Goal: Transaction & Acquisition: Purchase product/service

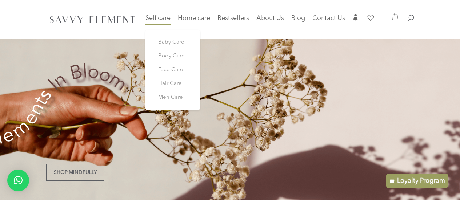
click at [166, 43] on span "Baby Care" at bounding box center [171, 42] width 26 height 5
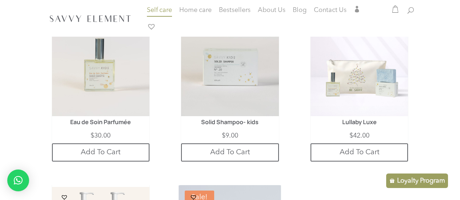
scroll to position [226, 0]
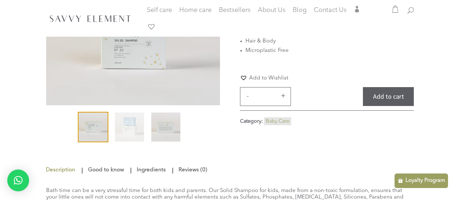
scroll to position [87, 0]
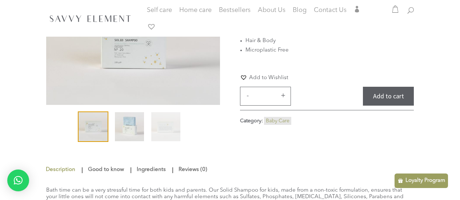
click at [136, 125] on img at bounding box center [129, 126] width 29 height 29
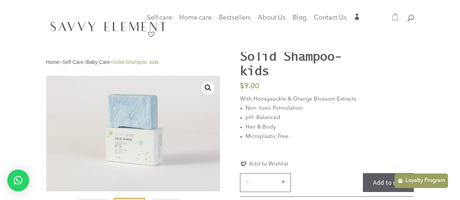
scroll to position [0, 0]
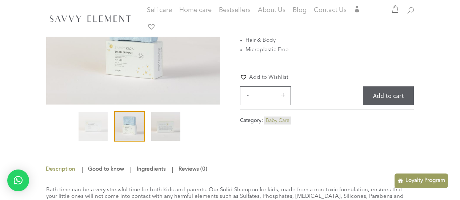
click at [169, 132] on img at bounding box center [165, 126] width 29 height 29
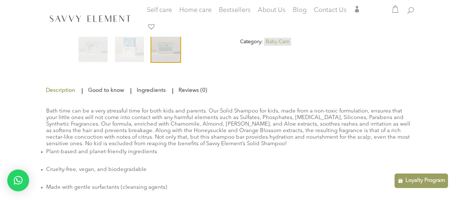
scroll to position [174, 0]
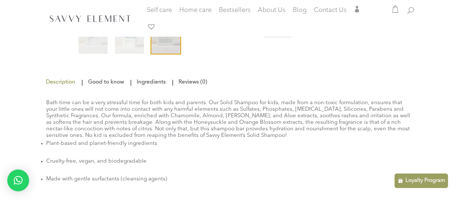
click at [147, 80] on link "Ingredients" at bounding box center [151, 82] width 33 height 13
